Goal: Task Accomplishment & Management: Use online tool/utility

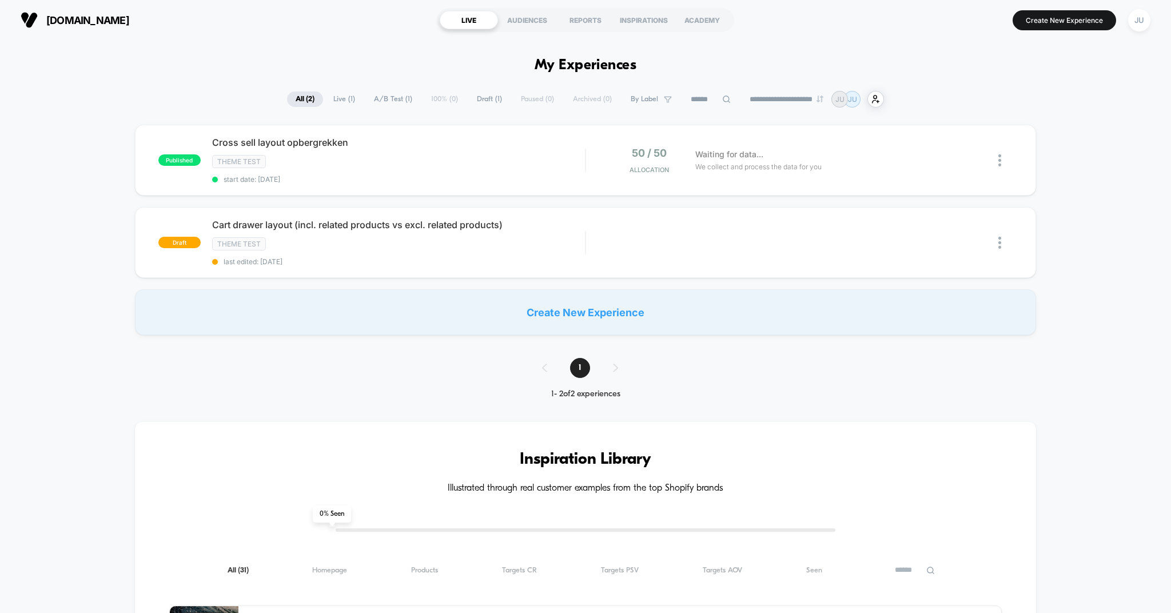
click at [620, 308] on div "Create New Experience" at bounding box center [586, 312] width 902 height 46
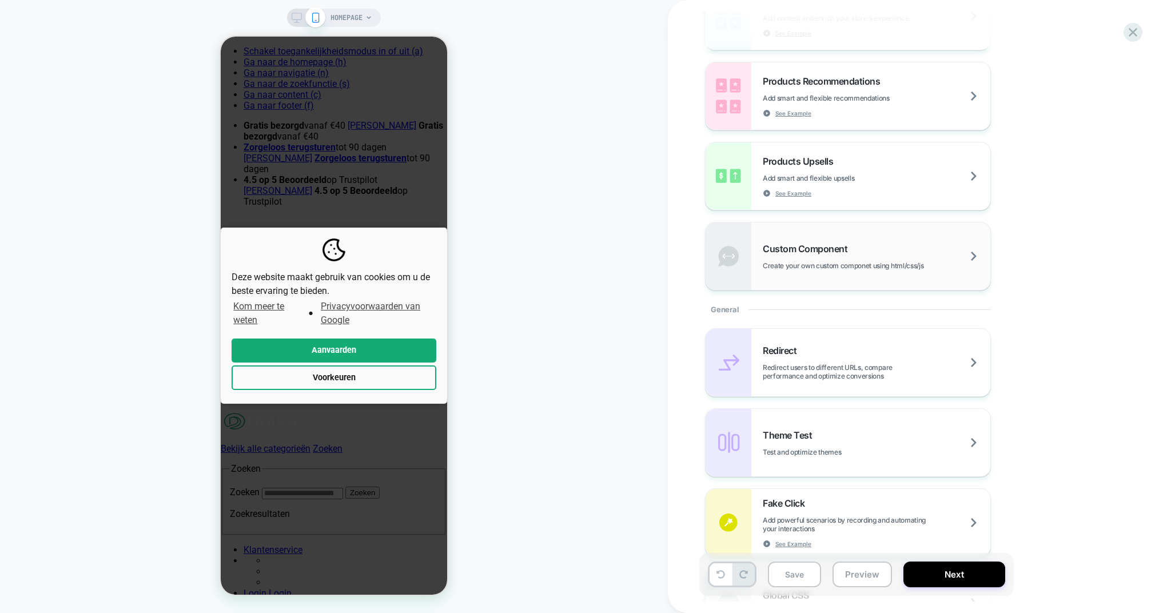
scroll to position [212, 0]
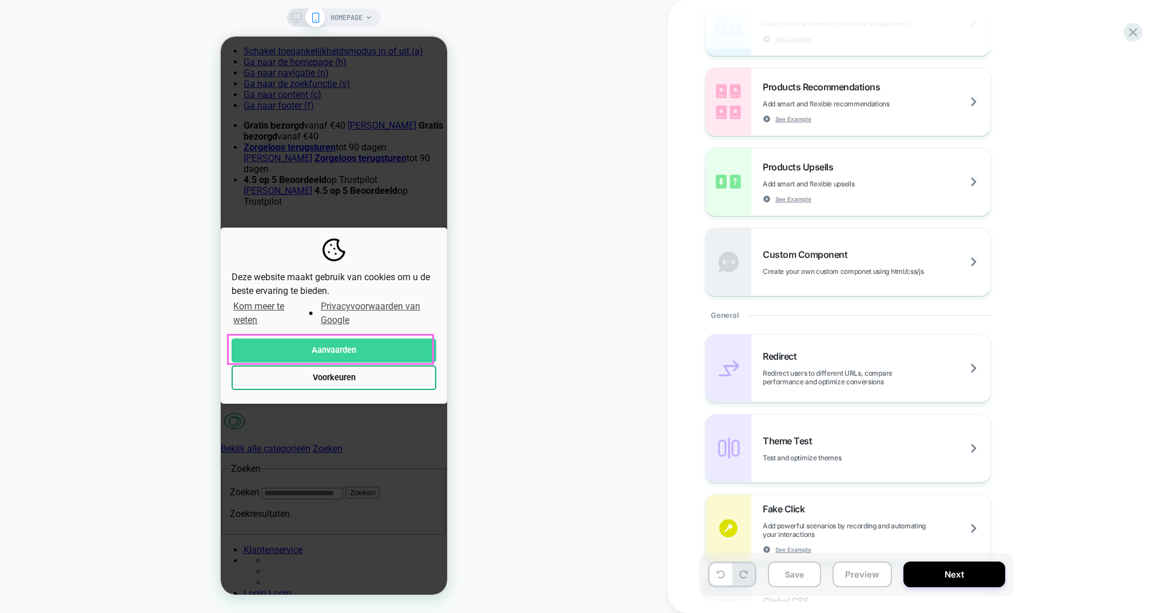
click at [361, 354] on button "Aanvaarden" at bounding box center [334, 351] width 205 height 25
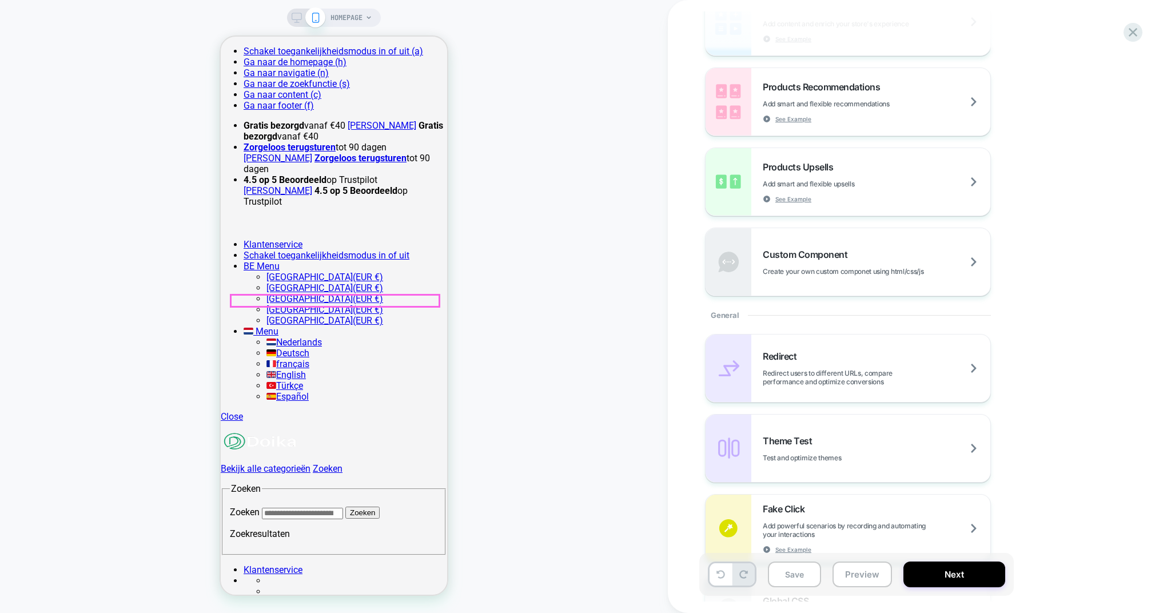
scroll to position [0, 0]
click at [343, 19] on span "HOMEPAGE" at bounding box center [347, 18] width 32 height 18
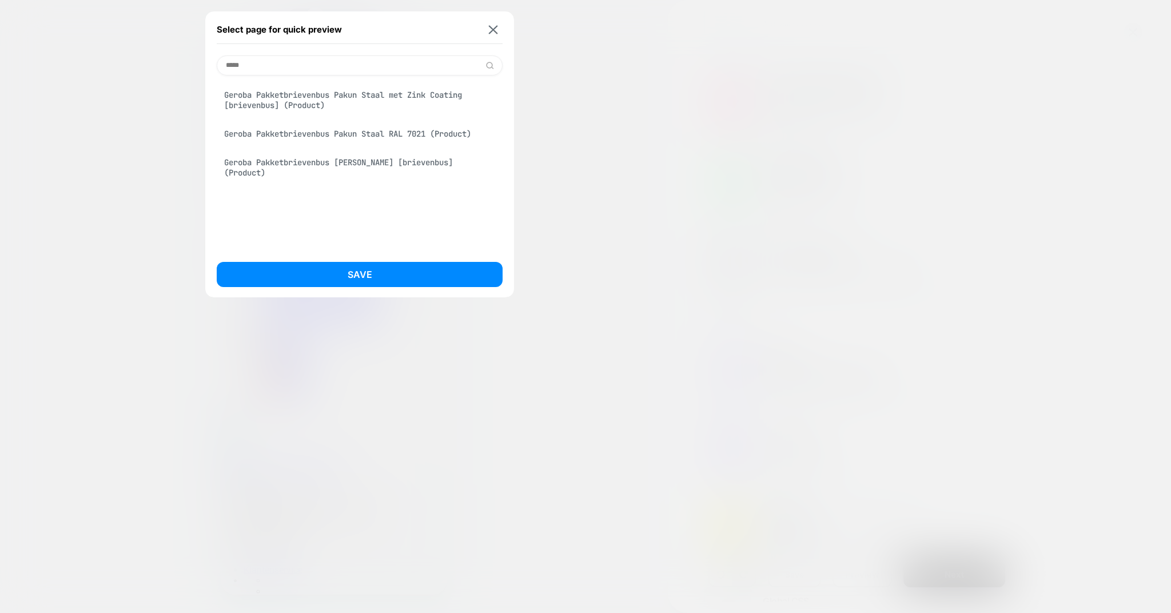
type input "*****"
click at [307, 96] on div "Geroba Pakketbrievenbus Pakun Staal met Zink Coating [brievenbus] (Product)" at bounding box center [360, 100] width 286 height 32
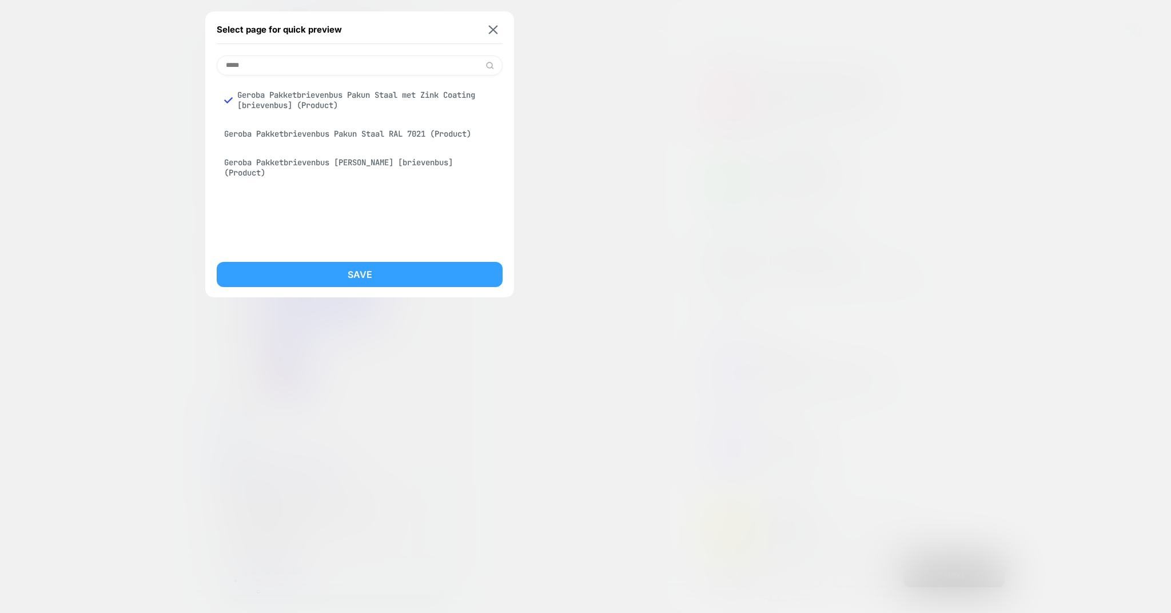
click at [357, 274] on button "Save" at bounding box center [360, 274] width 286 height 25
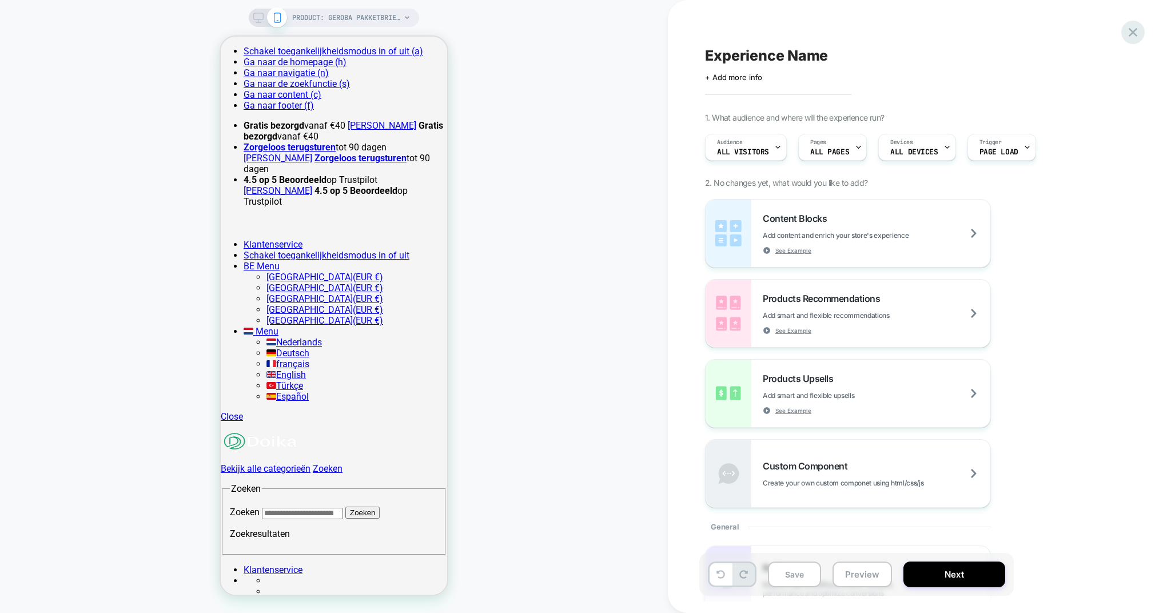
click at [1137, 30] on icon at bounding box center [1132, 32] width 15 height 15
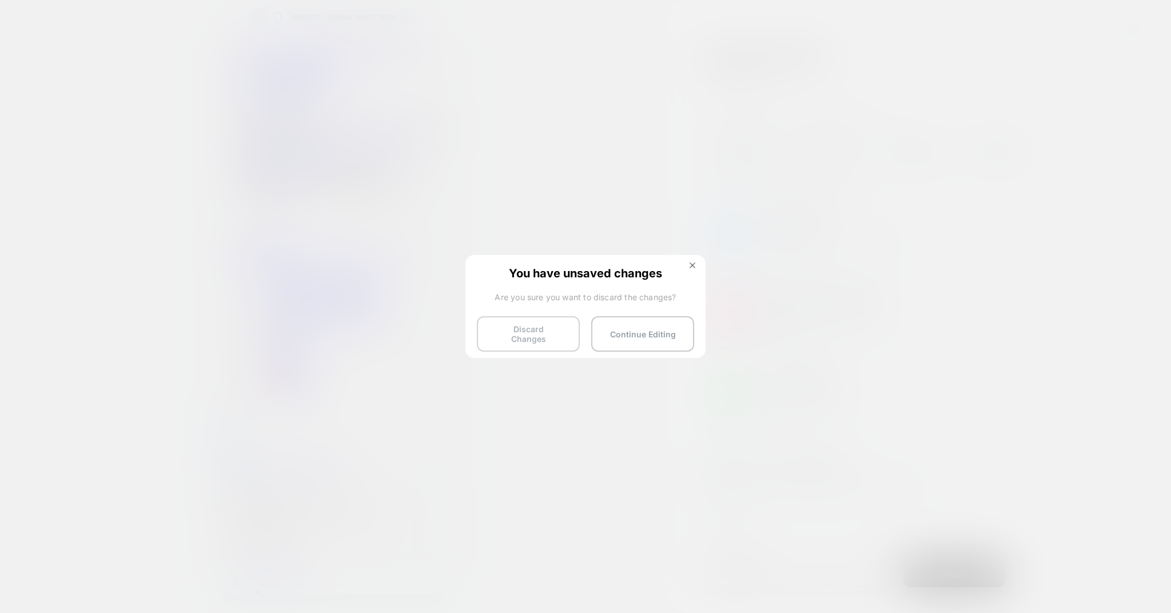
click at [543, 335] on button "Discard Changes" at bounding box center [528, 333] width 103 height 35
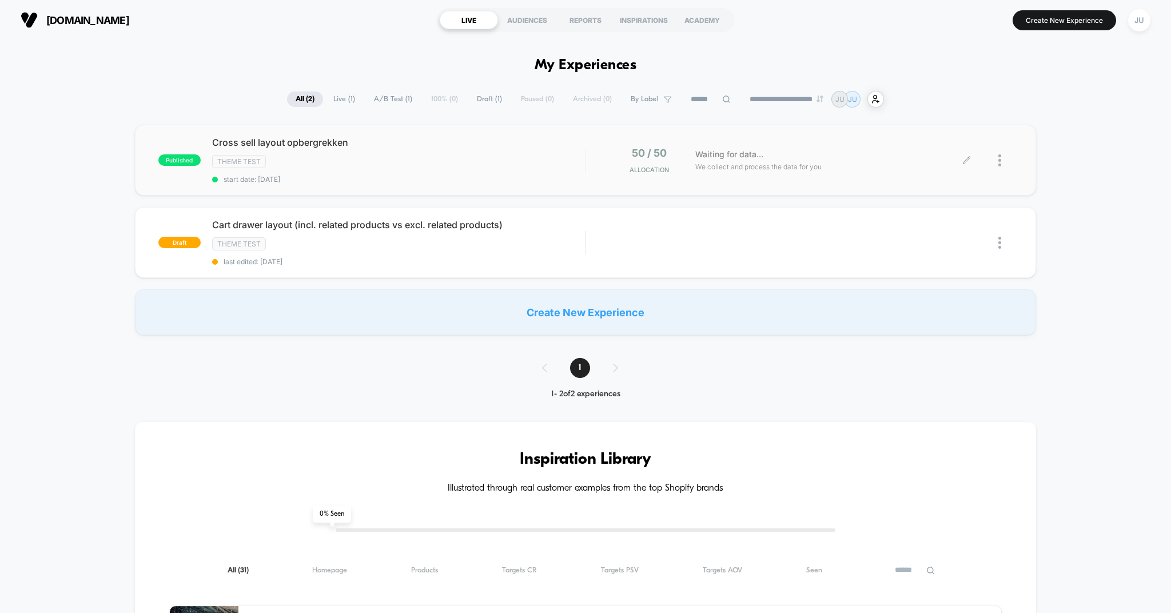
click at [995, 163] on div at bounding box center [990, 160] width 46 height 27
click at [969, 162] on icon at bounding box center [966, 160] width 9 height 9
click at [381, 104] on span "A/B Test ( 1 )" at bounding box center [392, 98] width 55 height 15
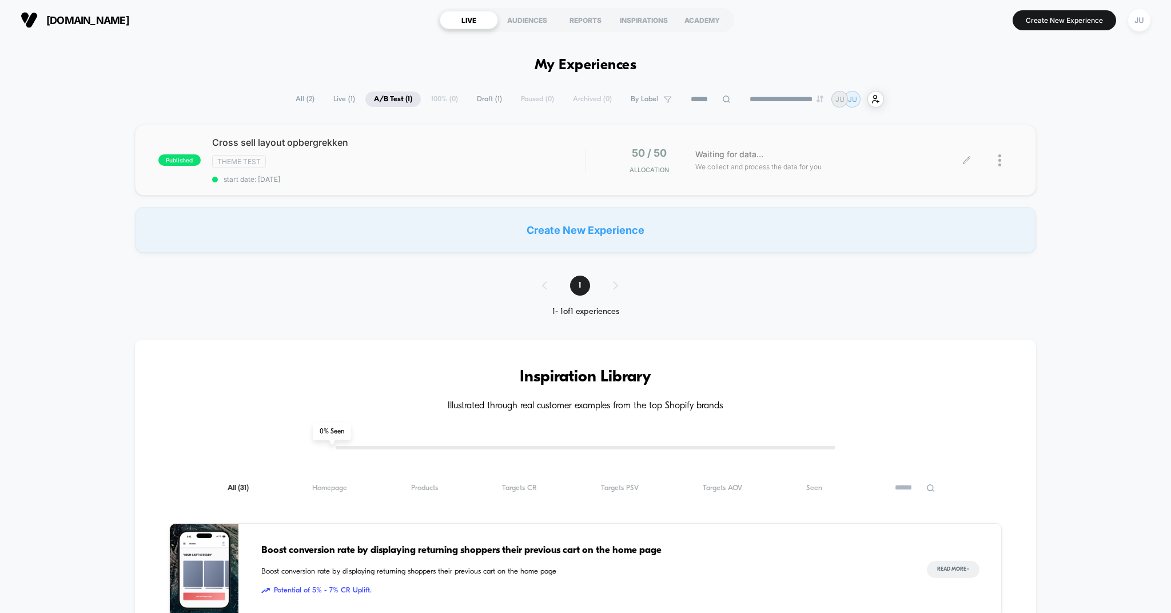
click at [1001, 168] on div at bounding box center [1005, 160] width 14 height 27
click at [928, 146] on div "Pause" at bounding box center [941, 148] width 103 height 26
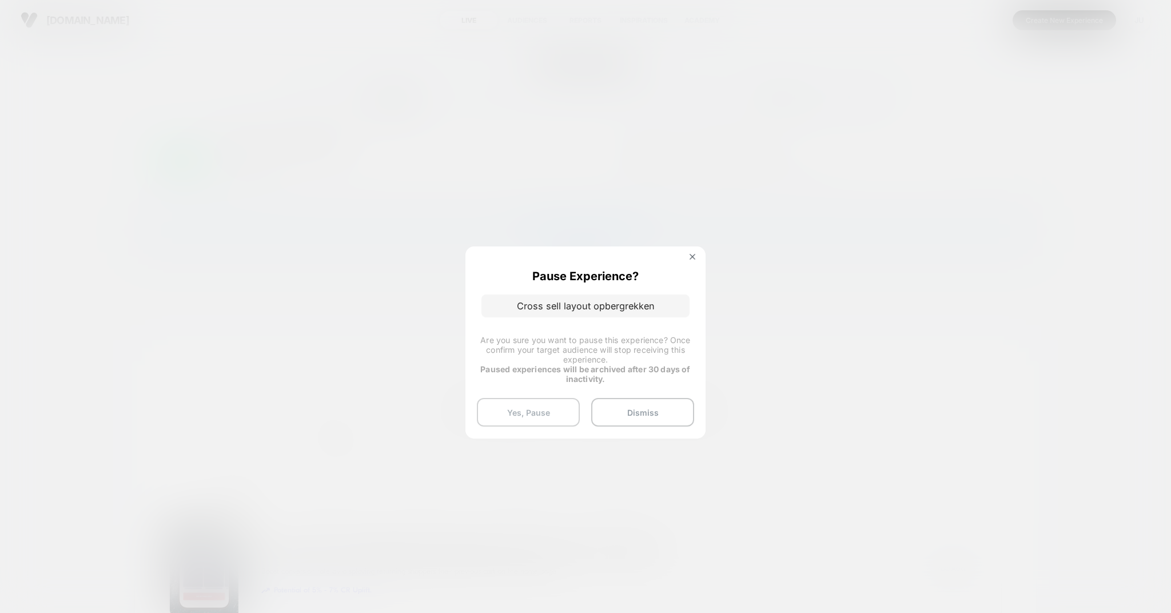
click at [543, 411] on button "Yes, Pause" at bounding box center [528, 412] width 103 height 29
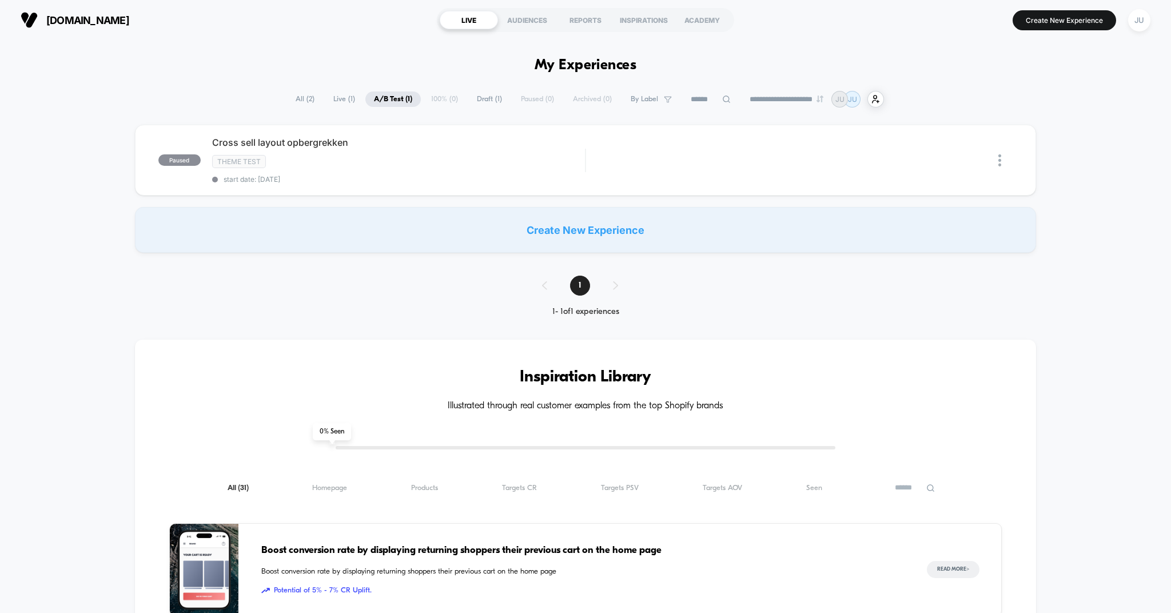
click at [292, 105] on span "All ( 2 )" at bounding box center [305, 98] width 36 height 15
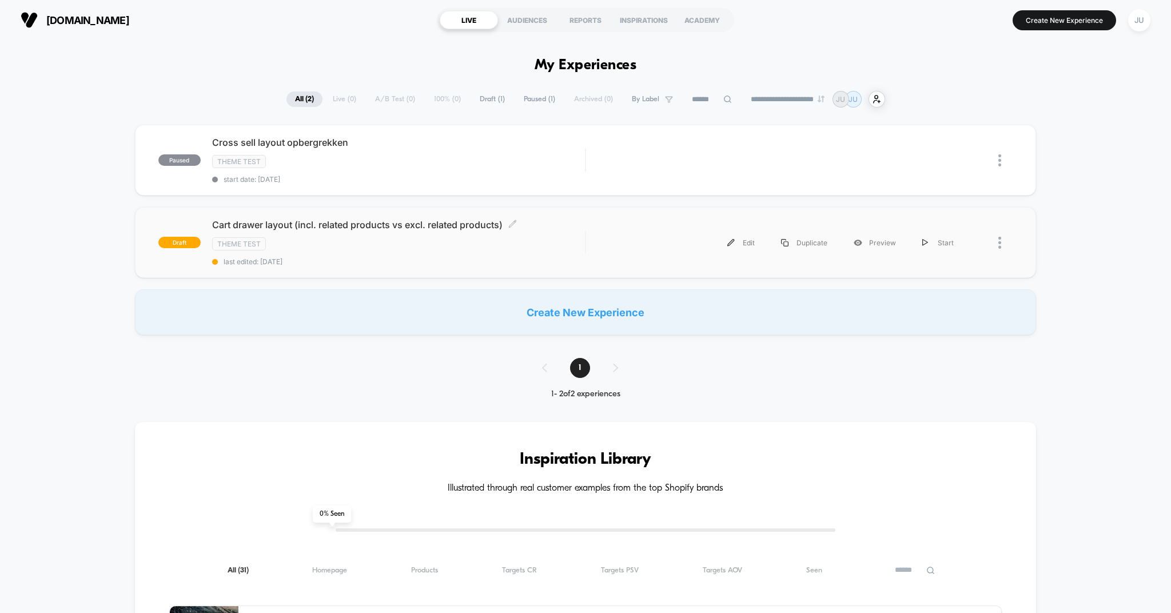
click at [334, 227] on span "Cart drawer layout (incl. related products vs excl. related products) Click to …" at bounding box center [398, 224] width 373 height 11
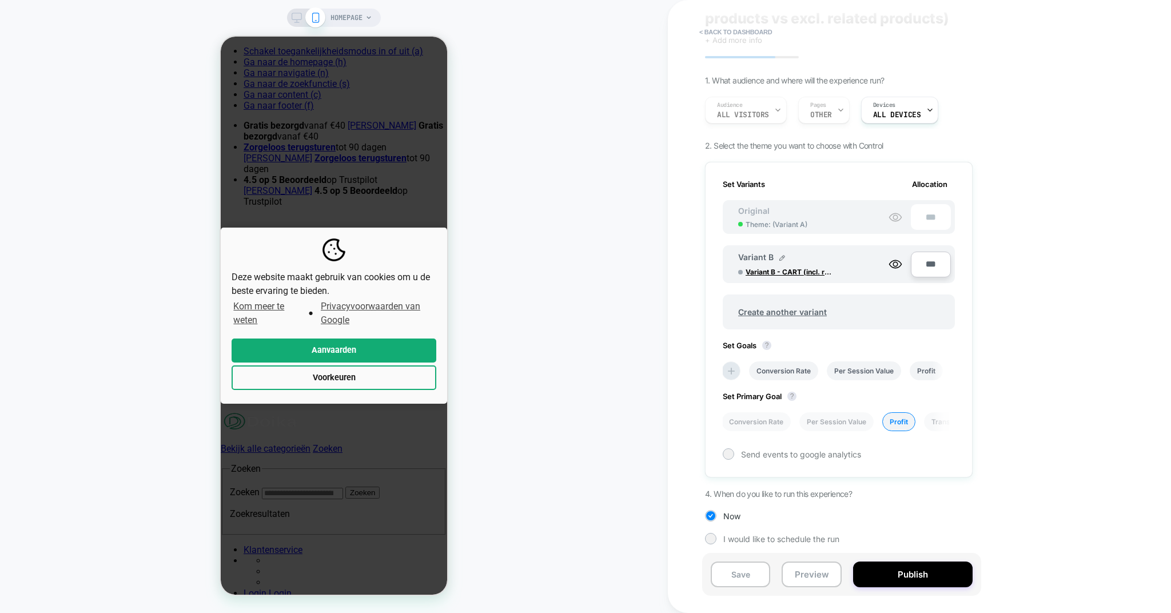
scroll to position [55, 0]
click at [781, 420] on li "Conversion Rate" at bounding box center [756, 421] width 69 height 19
click at [873, 400] on div "Set Primary Goal ? Conversion Rate Per Session Value Profit Transactions Revenu…" at bounding box center [839, 405] width 232 height 51
click at [884, 575] on button "Publish" at bounding box center [913, 575] width 120 height 26
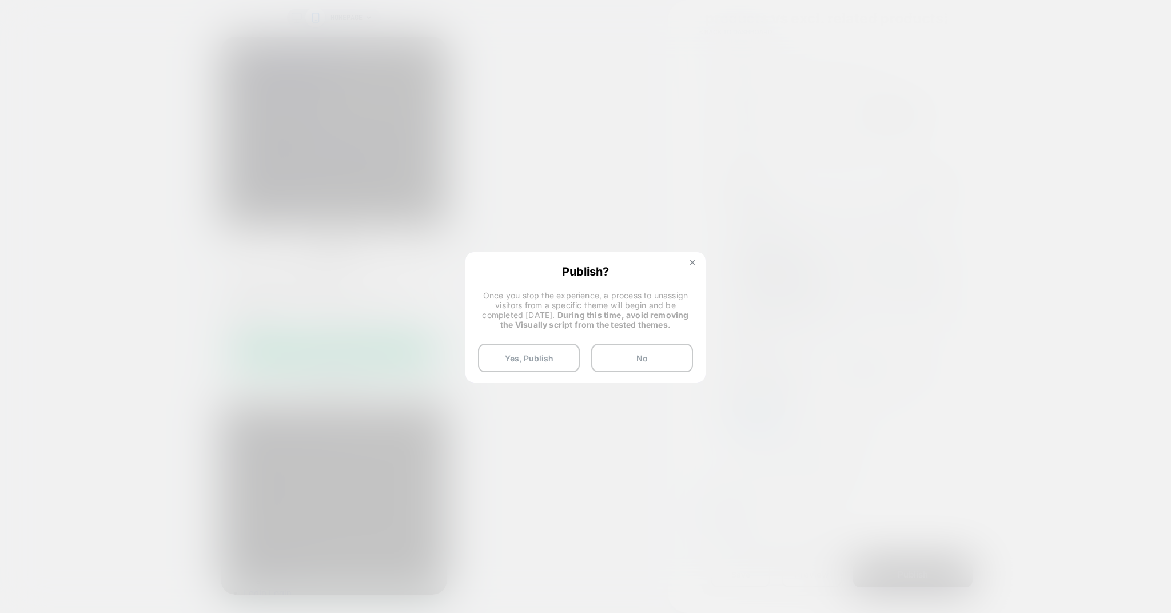
click at [690, 262] on button at bounding box center [692, 264] width 13 height 10
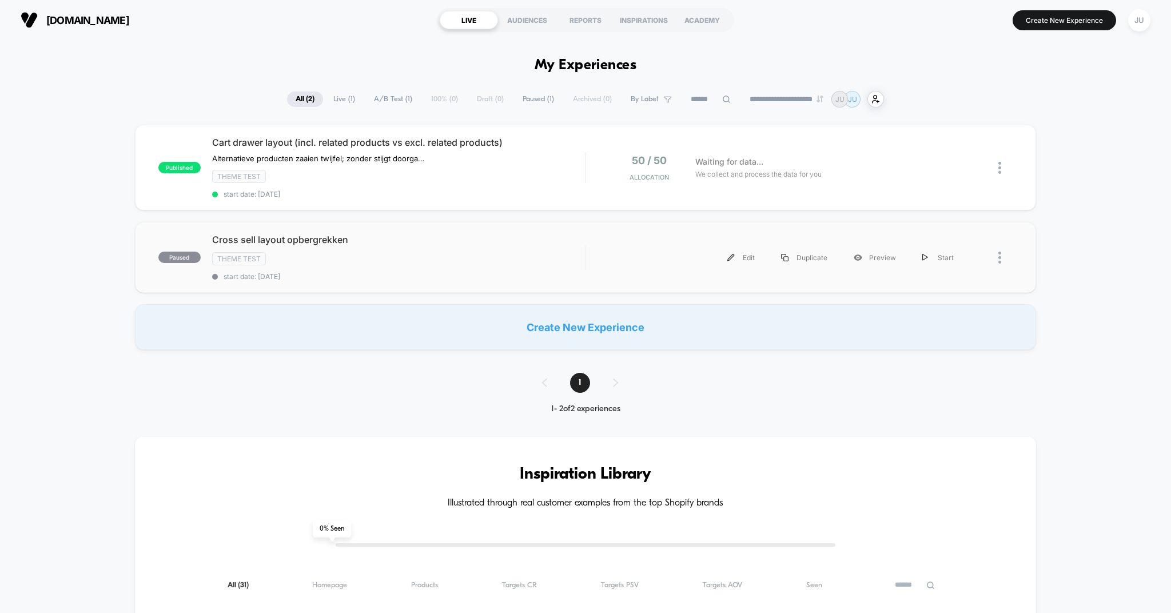
click at [1007, 254] on div at bounding box center [1005, 258] width 14 height 26
click at [928, 322] on div "Archive" at bounding box center [941, 324] width 103 height 26
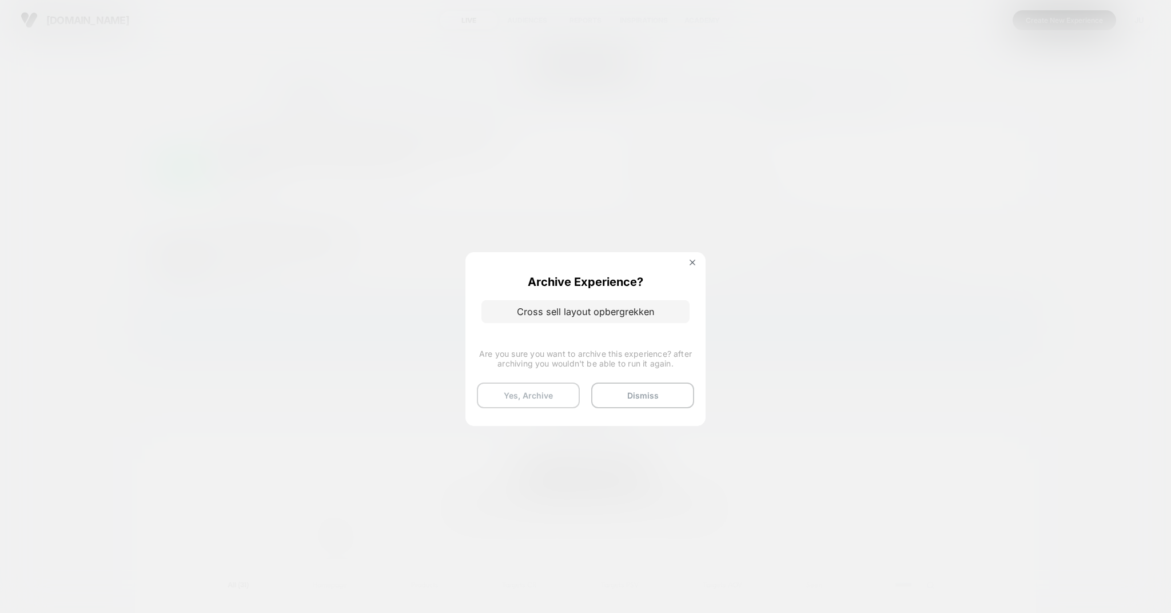
click at [534, 391] on button "Yes, Archive" at bounding box center [528, 396] width 103 height 26
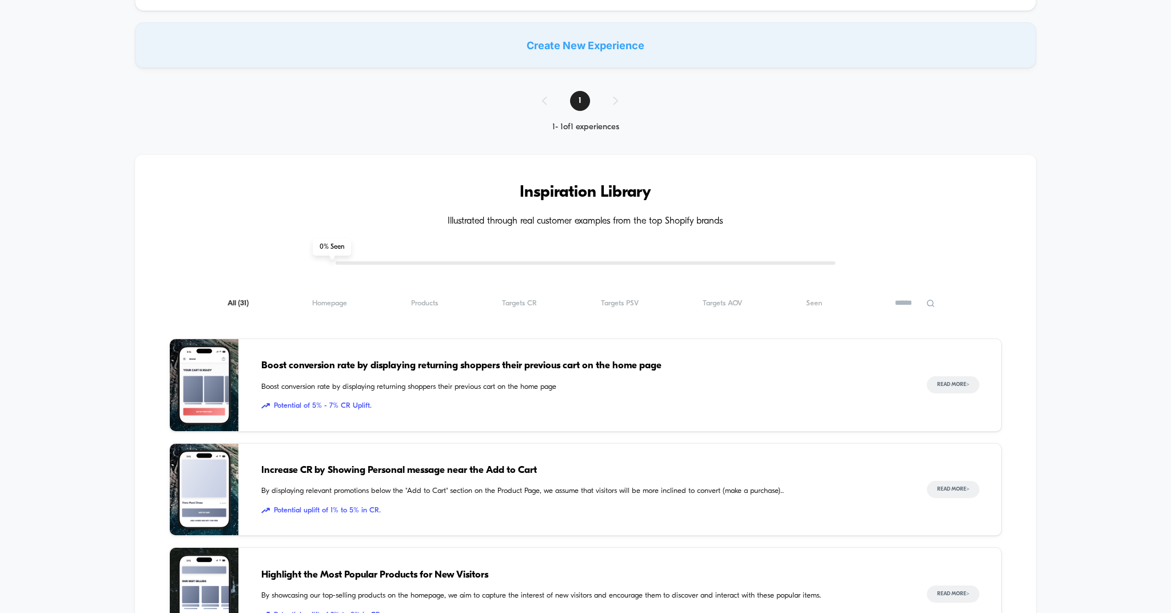
scroll to position [277, 0]
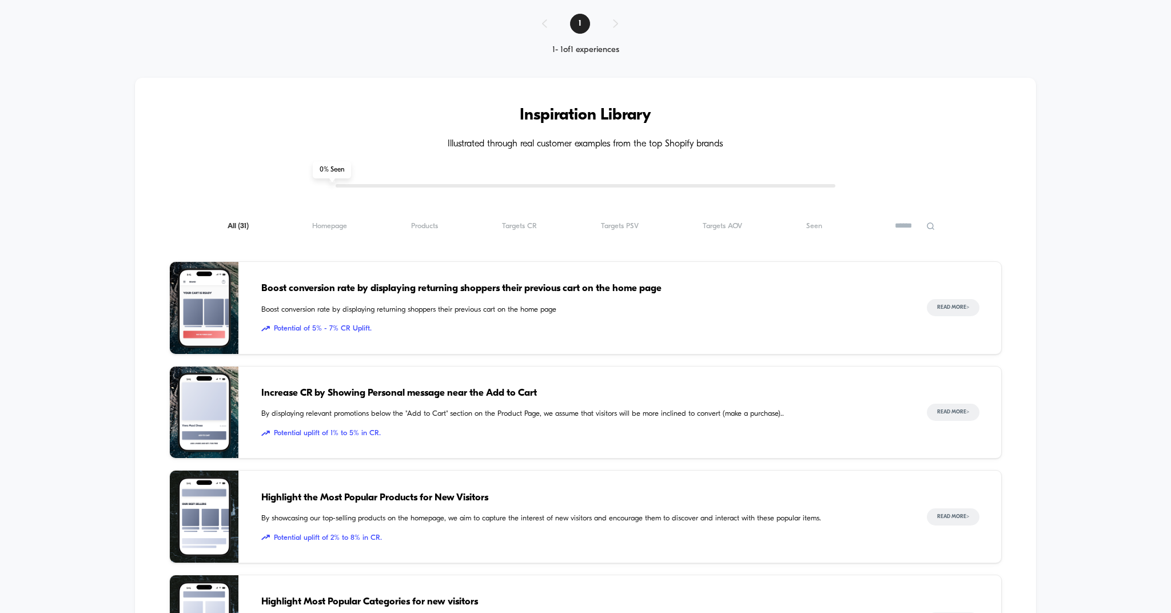
click at [407, 249] on div "Inspiration Library Illustrated through real customer examples from the top Sho…" at bounding box center [586, 526] width 902 height 897
click at [412, 232] on div "All ( 31 ) Homepage ( 31 ) Products ( 31 ) Targets CR ( 31 ) Targets PSV ( 31 )…" at bounding box center [585, 226] width 833 height 14
click at [420, 228] on span "Products ( 31 )" at bounding box center [424, 226] width 27 height 9
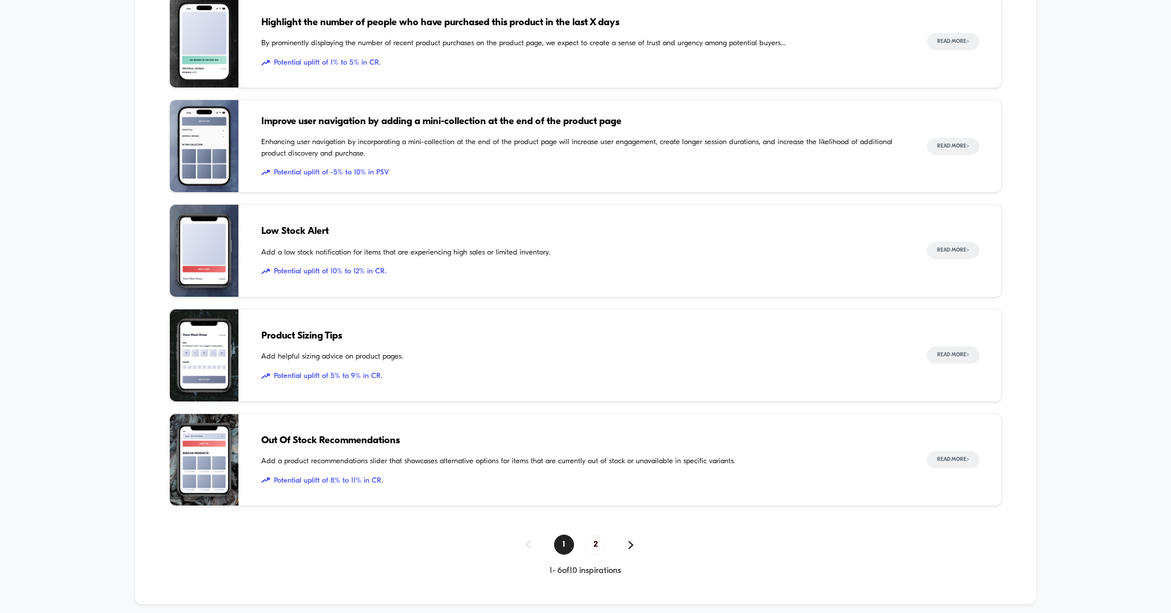
scroll to position [661, 0]
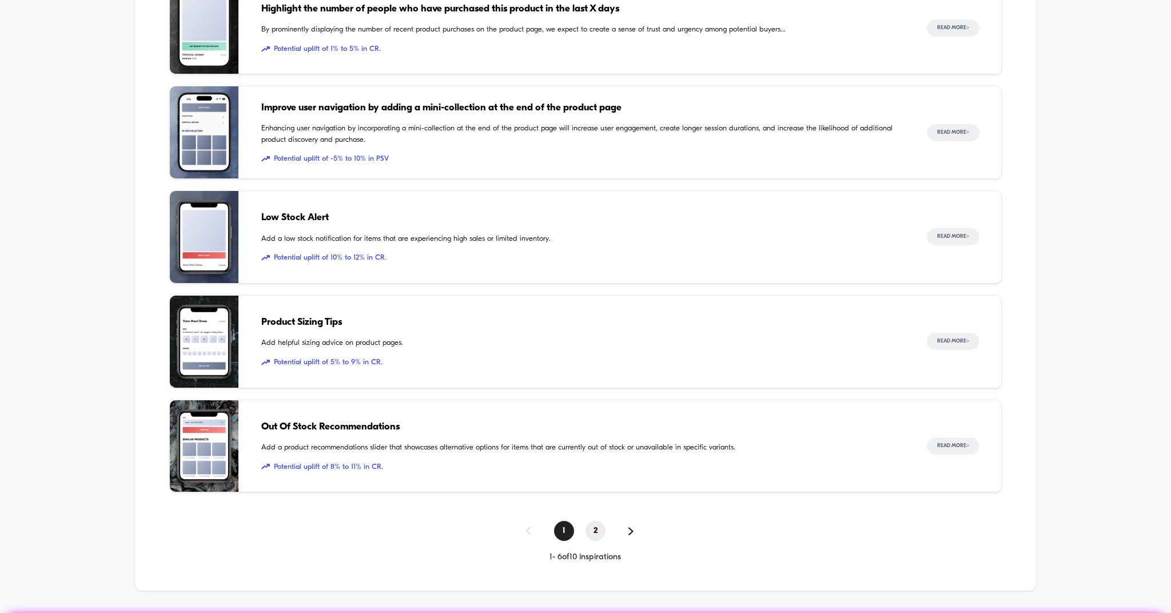
click at [602, 534] on span "2" at bounding box center [596, 531] width 20 height 20
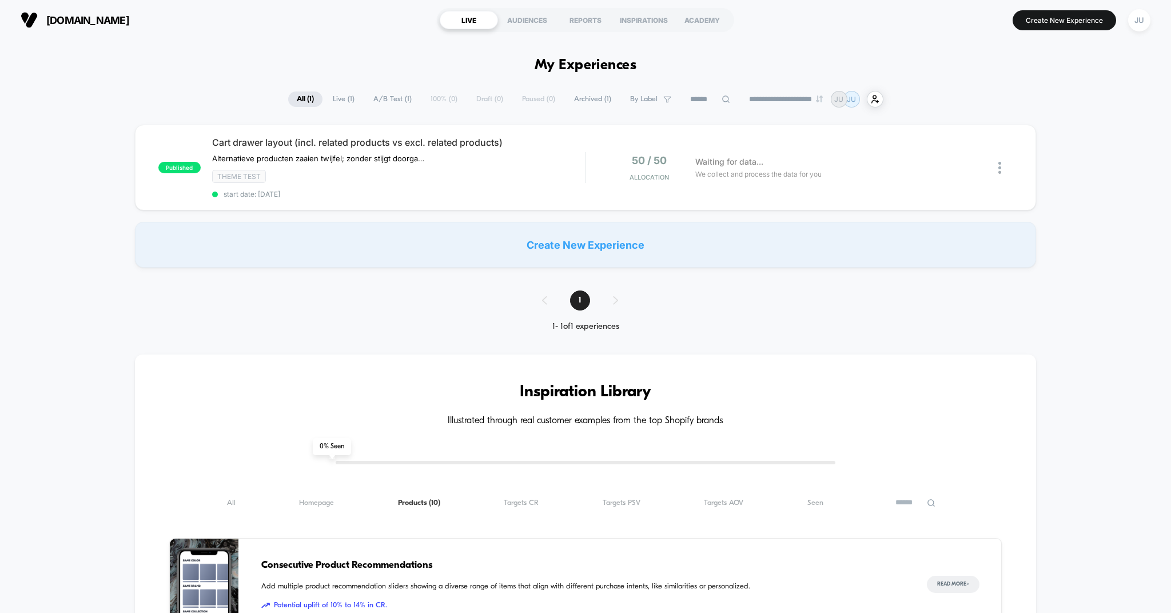
scroll to position [0, 0]
